Goal: Register for event/course

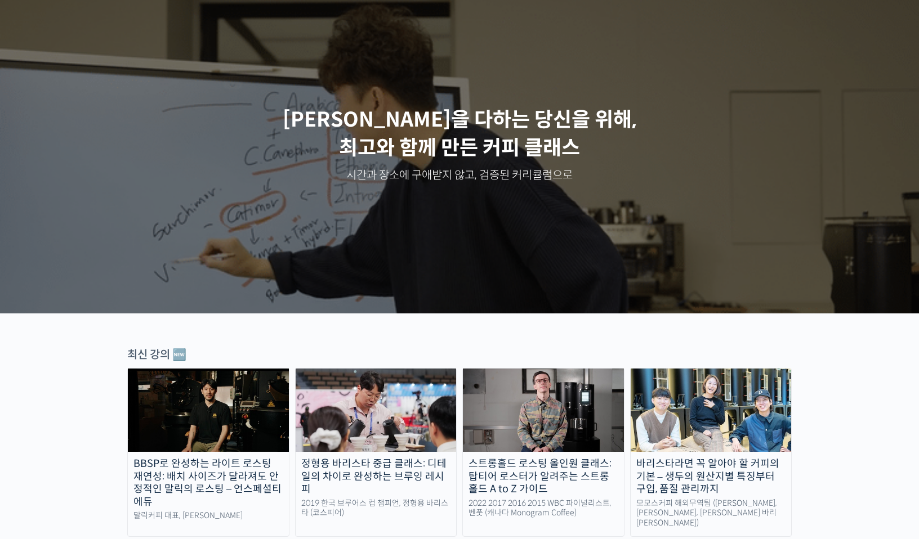
scroll to position [130, 0]
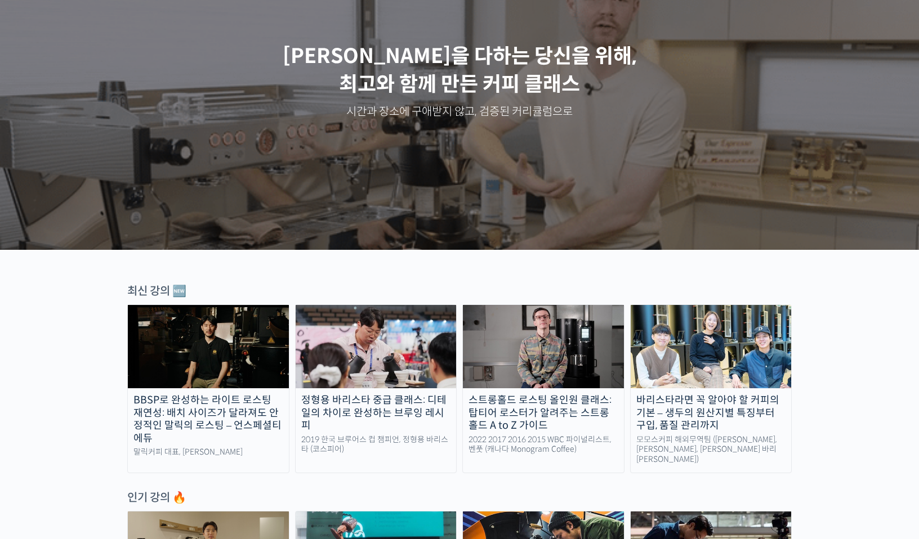
click at [195, 401] on div "BBSP로 완성하는 라이트 로스팅 재연성: 배치 사이즈가 달라져도 안정적인 말릭의 로스팅 – 언스페셜티 에듀" at bounding box center [208, 419] width 161 height 51
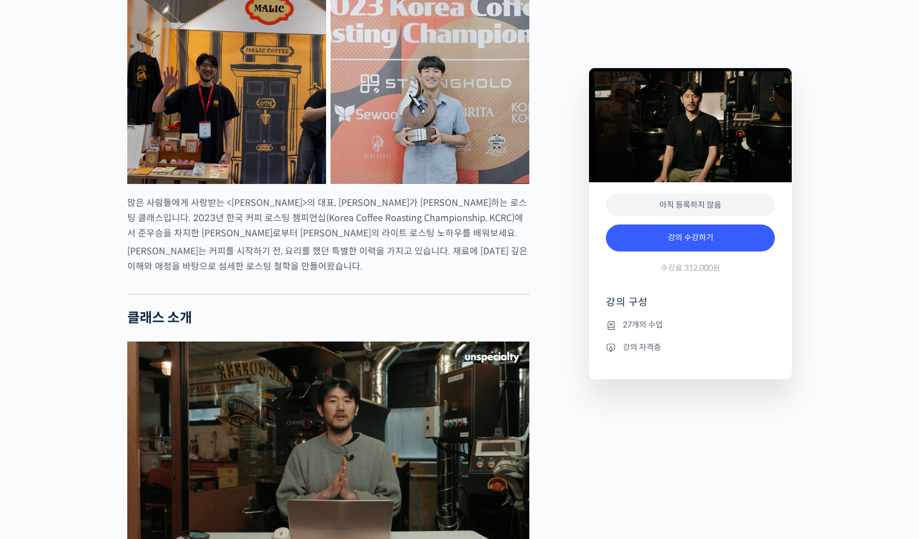
scroll to position [622, 0]
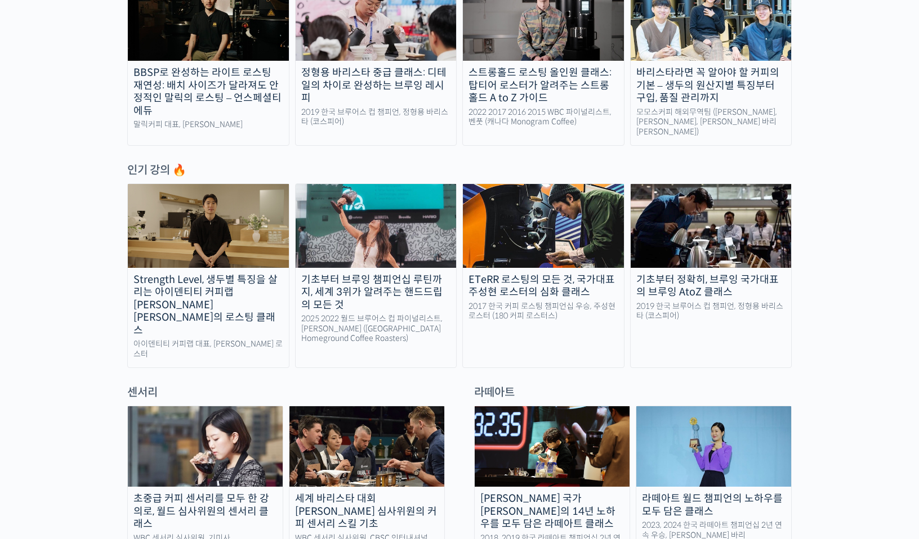
scroll to position [584, 0]
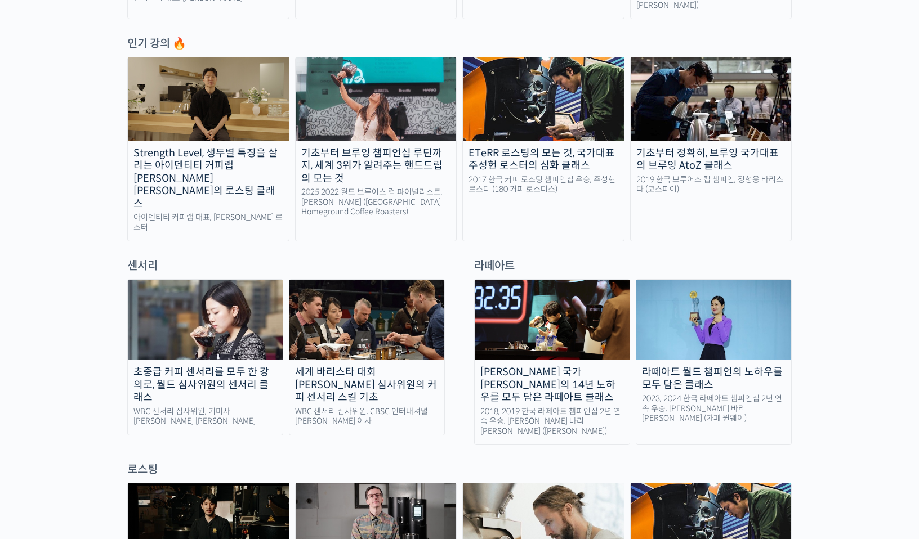
click at [203, 366] on div "초중급 커피 센서리를 모두 한 강의로, 월드 심사위원의 센서리 클래스" at bounding box center [205, 385] width 155 height 38
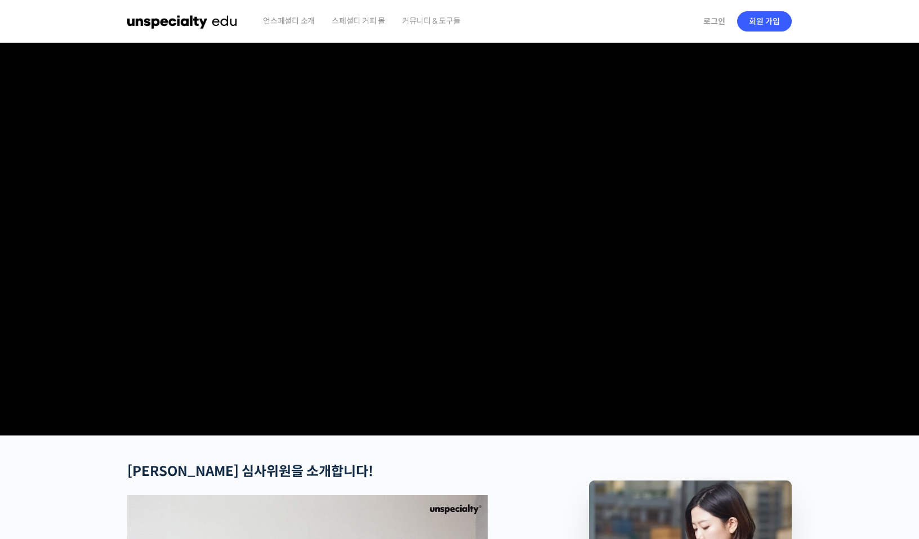
click at [420, 24] on span "커뮤니티 & 도구들" at bounding box center [431, 20] width 59 height 43
